Goal: Transaction & Acquisition: Book appointment/travel/reservation

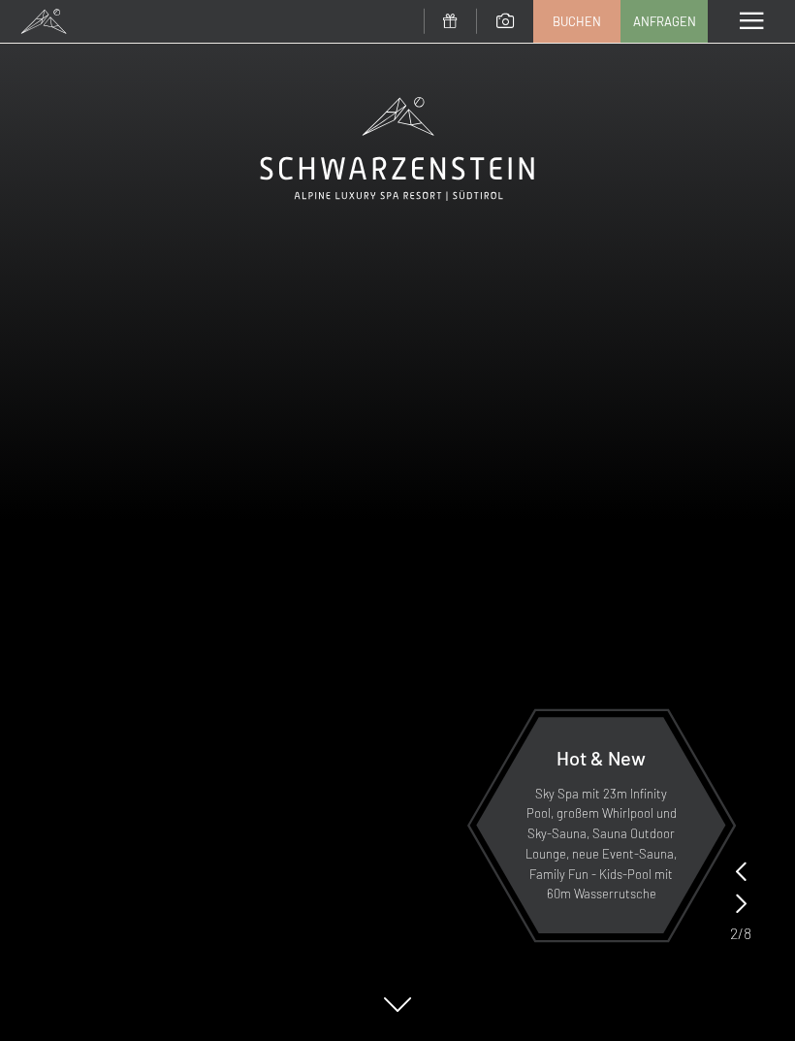
click at [569, 13] on span "Buchen" at bounding box center [577, 21] width 49 height 17
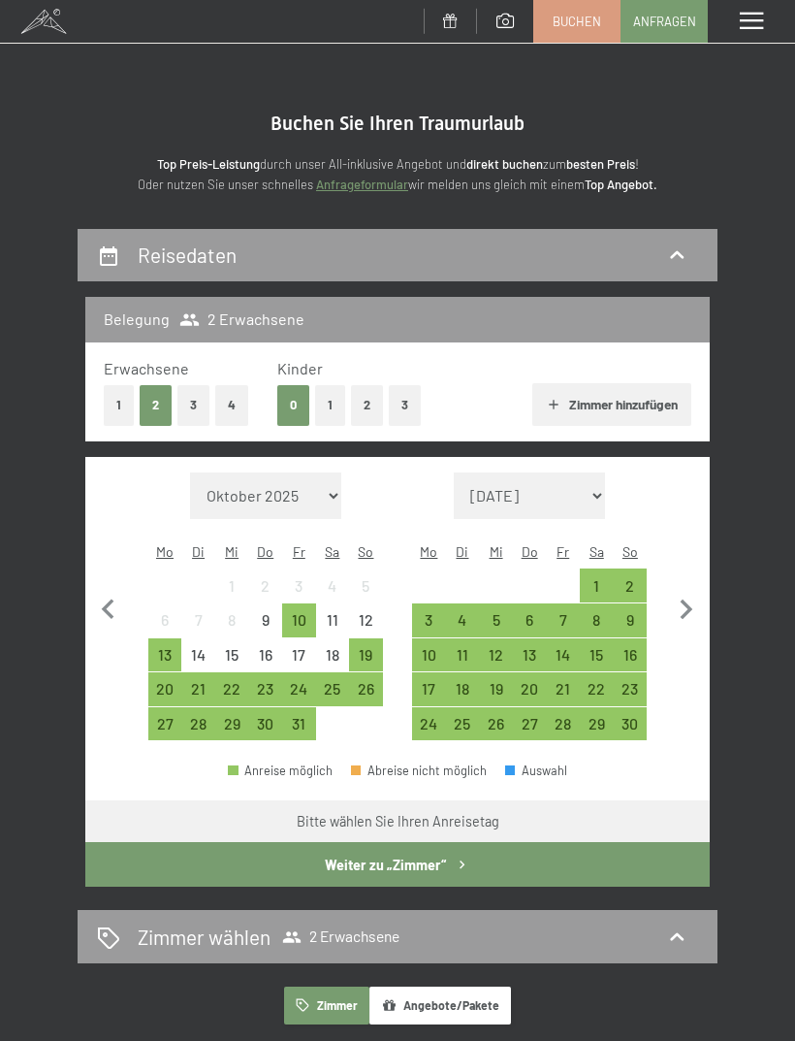
click at [328, 478] on select "Oktober 2025 November 2025 Dezember 2025 Januar 2026 Februar 2026 März 2026 Apr…" at bounding box center [265, 495] width 151 height 47
select select "2026-09-01"
select select "2026-10-01"
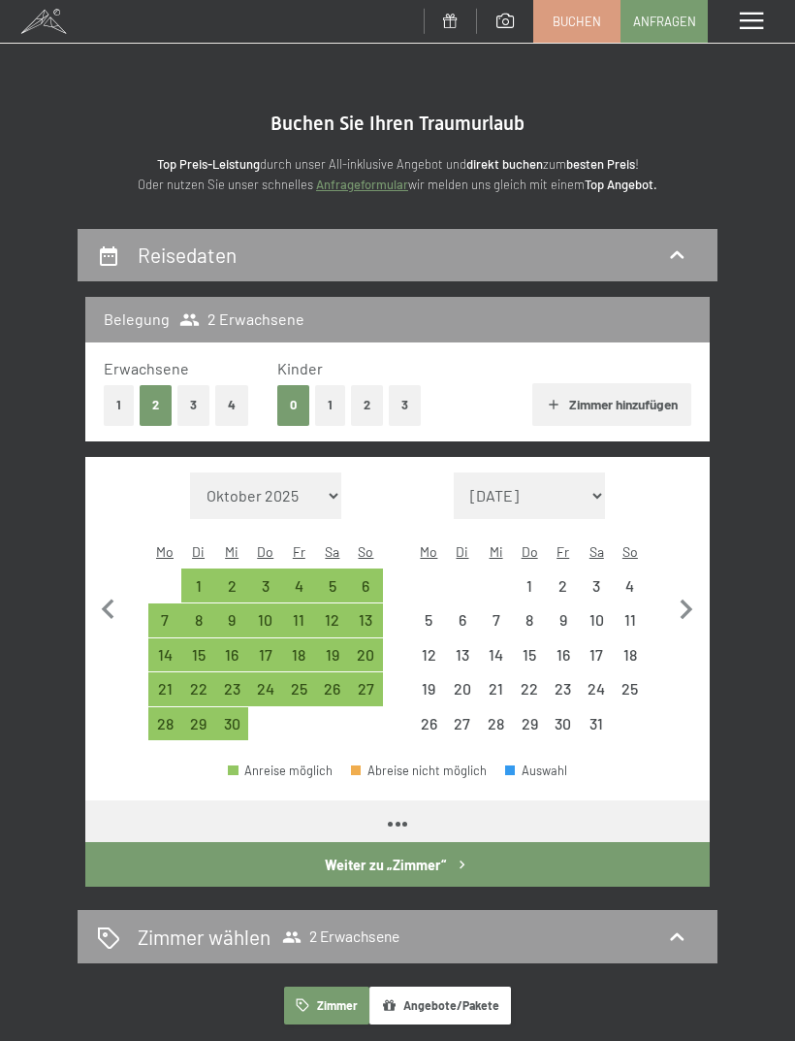
select select "2026-09-01"
select select "2026-10-01"
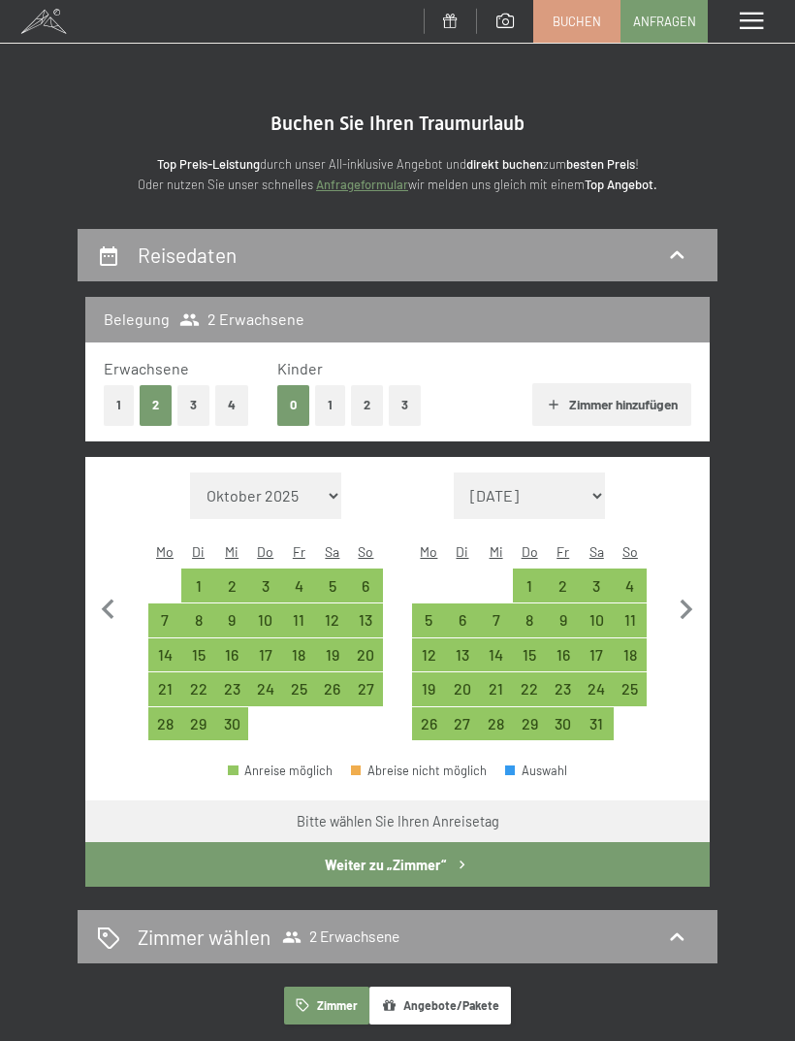
click at [374, 681] on div "27" at bounding box center [366, 696] width 30 height 30
select select "2026-09-01"
select select "2026-10-01"
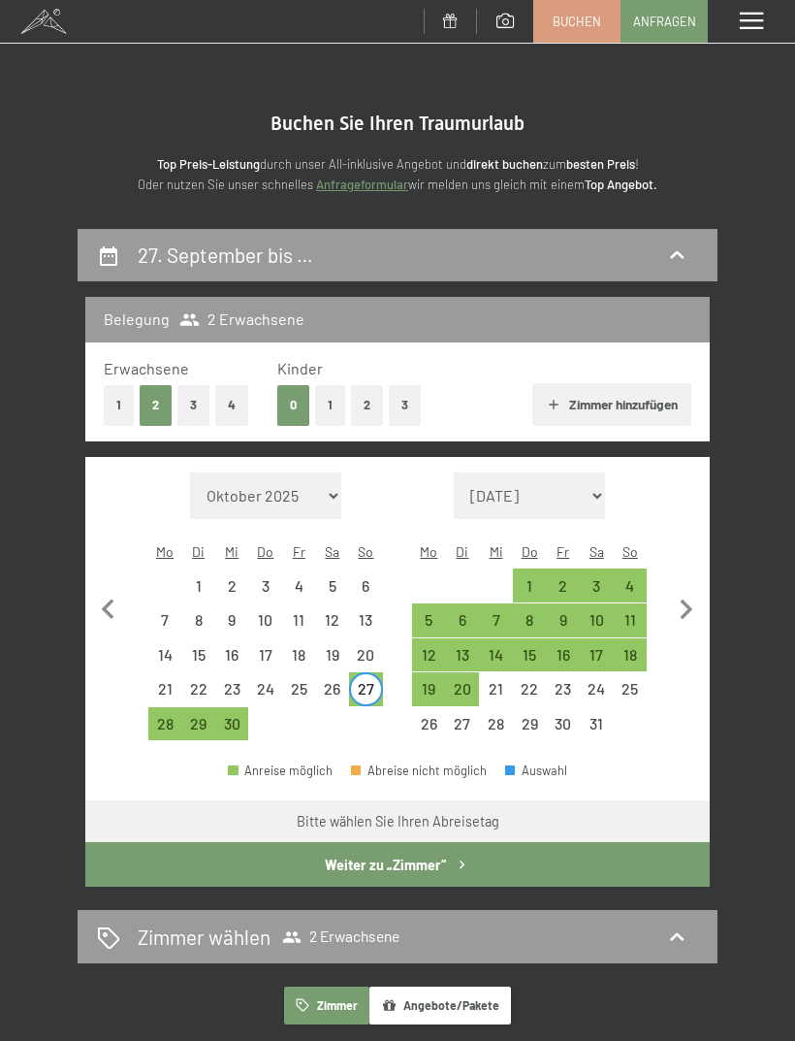
click at [639, 578] on div "4" at bounding box center [631, 593] width 30 height 30
select select "2026-09-01"
select select "2026-10-01"
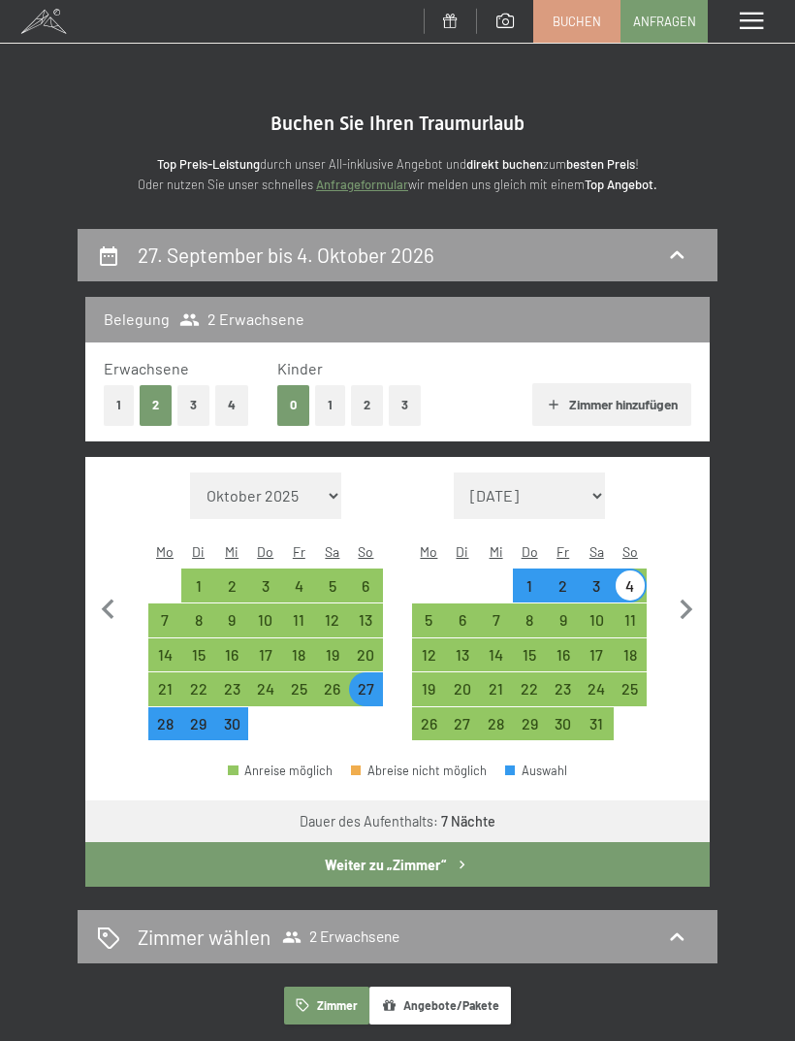
click at [483, 842] on button "Weiter zu „Zimmer“" at bounding box center [397, 864] width 625 height 45
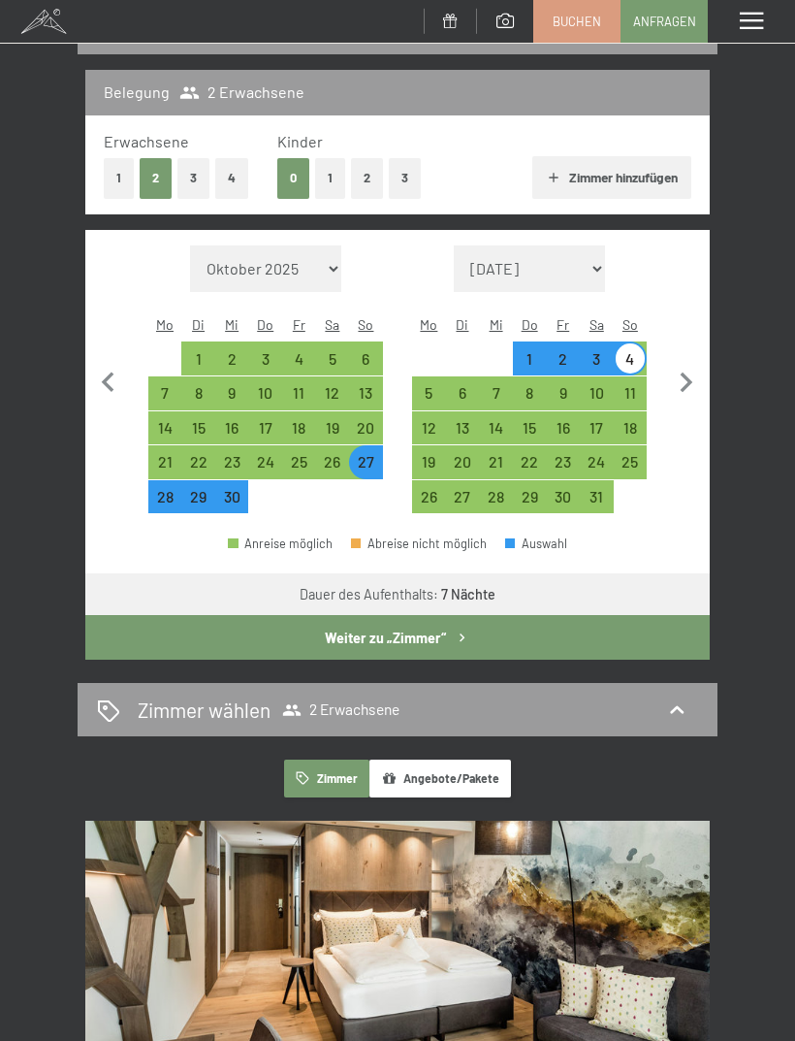
select select "2026-09-01"
select select "2026-10-01"
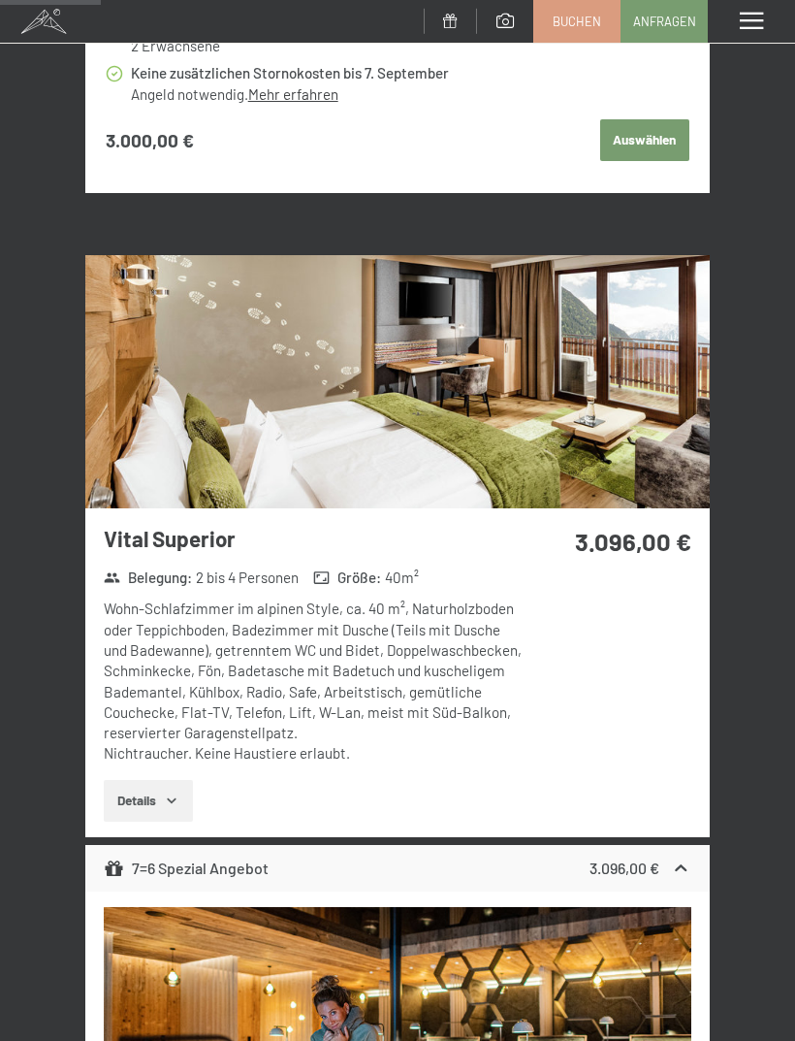
scroll to position [1578, 0]
